Goal: Check status: Check status

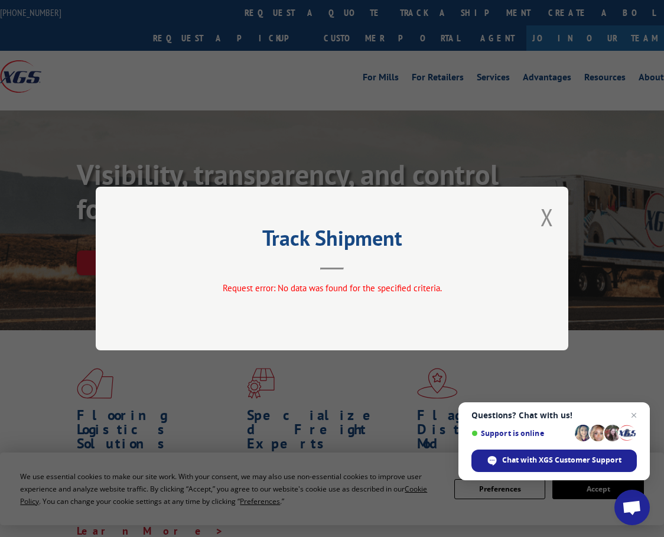
click at [545, 217] on button "Close modal" at bounding box center [546, 216] width 13 height 31
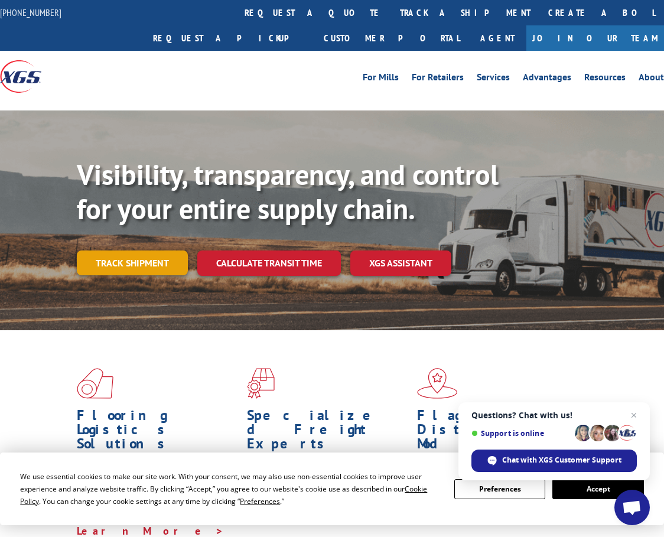
click at [158, 250] on link "Track shipment" at bounding box center [132, 262] width 111 height 25
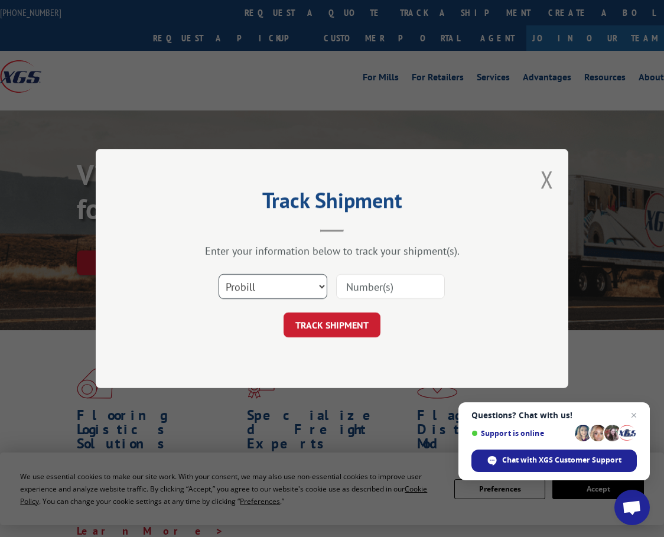
click at [270, 283] on select "Select category... Probill BOL PO" at bounding box center [272, 286] width 109 height 25
click at [383, 283] on input at bounding box center [390, 286] width 109 height 25
paste input "17504208"
type input "17504208"
click at [367, 324] on button "TRACK SHIPMENT" at bounding box center [331, 324] width 97 height 25
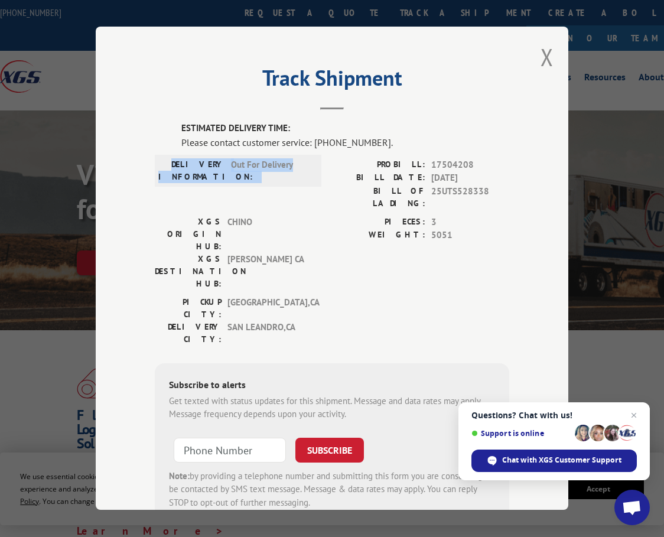
drag, startPoint x: 175, startPoint y: 162, endPoint x: 293, endPoint y: 165, distance: 118.1
click at [293, 165] on div "DELIVERY INFORMATION: Out For Delivery" at bounding box center [237, 170] width 159 height 25
copy div "DELIVERY INFORMATION: Out For Delivery"
